Goal: Find specific page/section: Find specific page/section

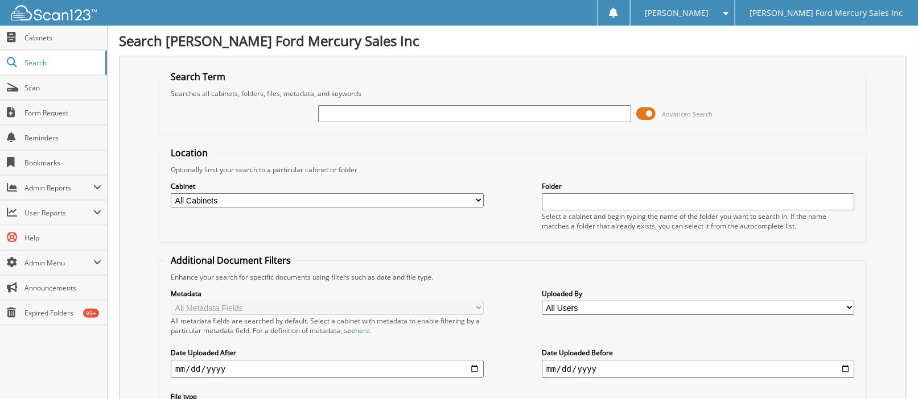
click at [392, 106] on input "text" at bounding box center [474, 113] width 313 height 17
type input "b81814"
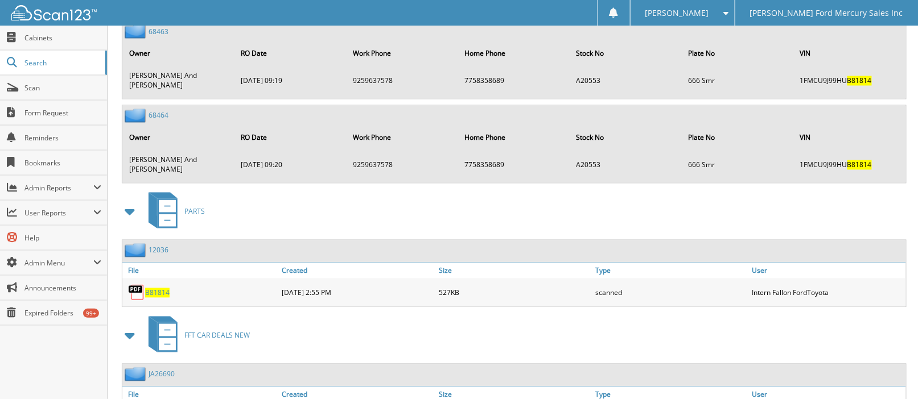
scroll to position [2414, 0]
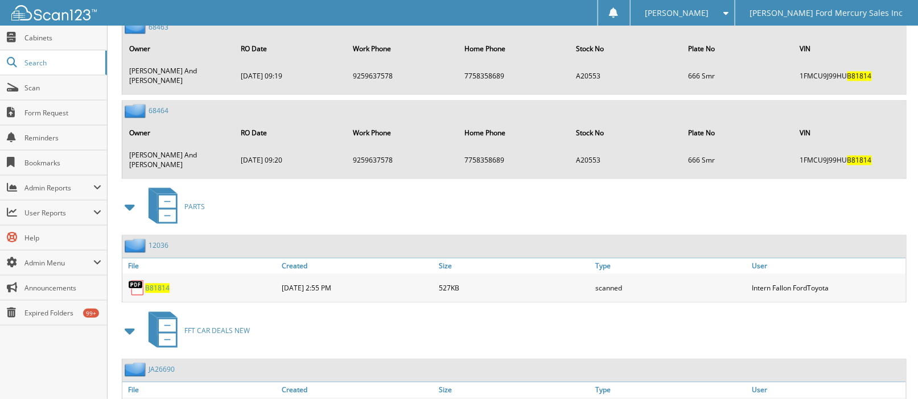
click at [93, 85] on span "Scan" at bounding box center [62, 88] width 77 height 10
